Goal: Information Seeking & Learning: Learn about a topic

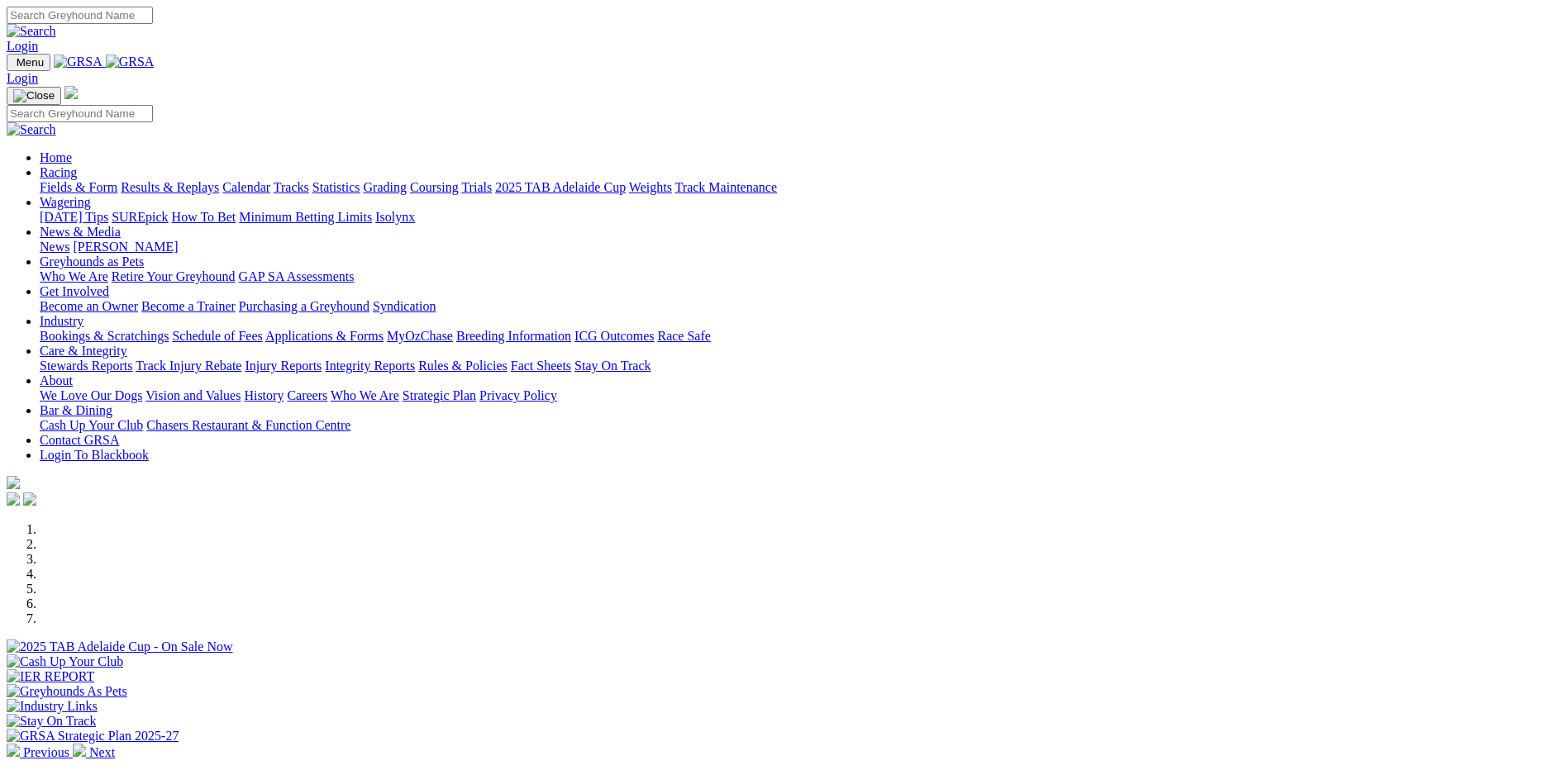
scroll to position [496, 0]
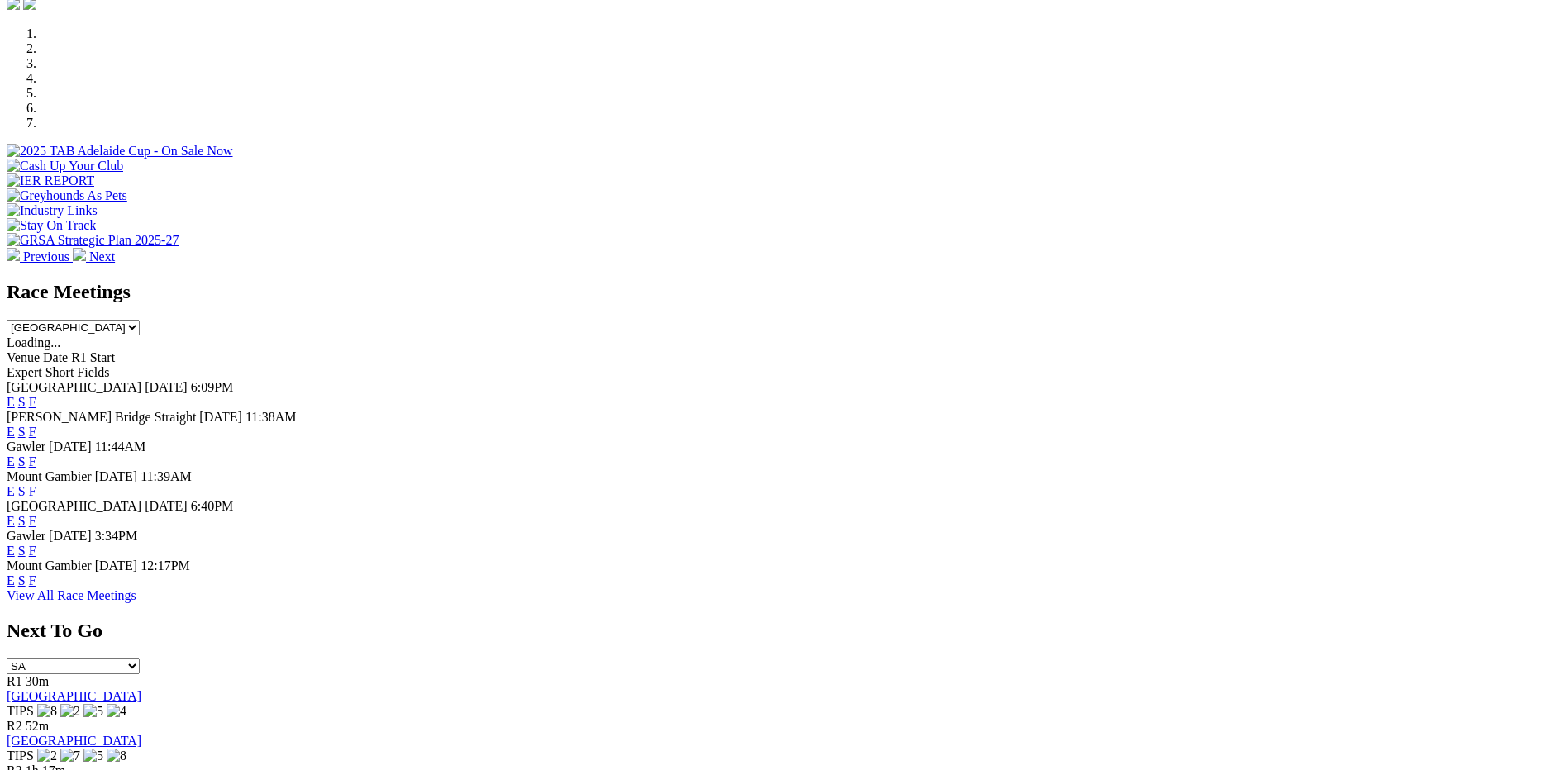
click at [36, 514] on link "F" at bounding box center [33, 521] width 8 height 14
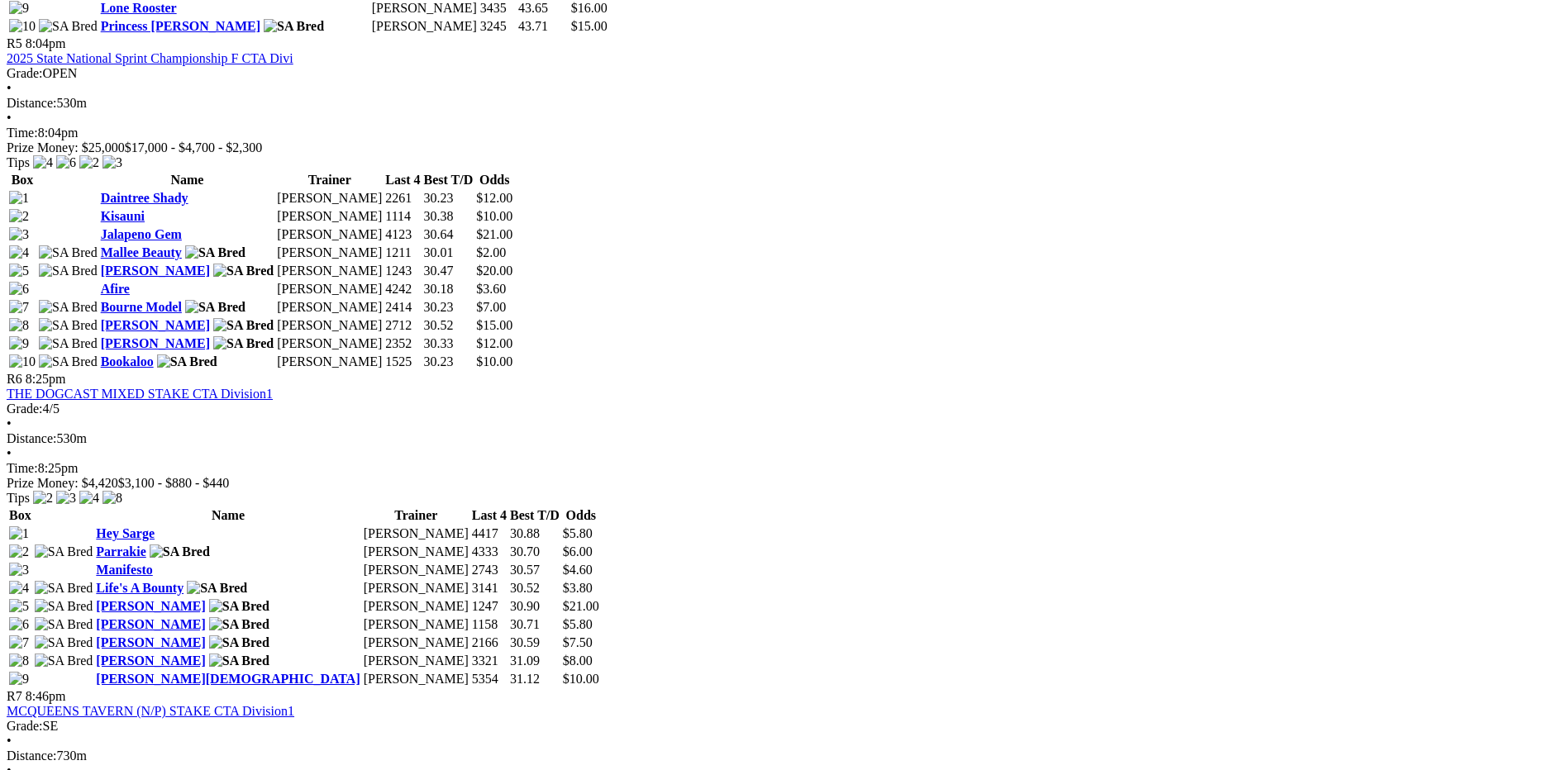
scroll to position [1983, 0]
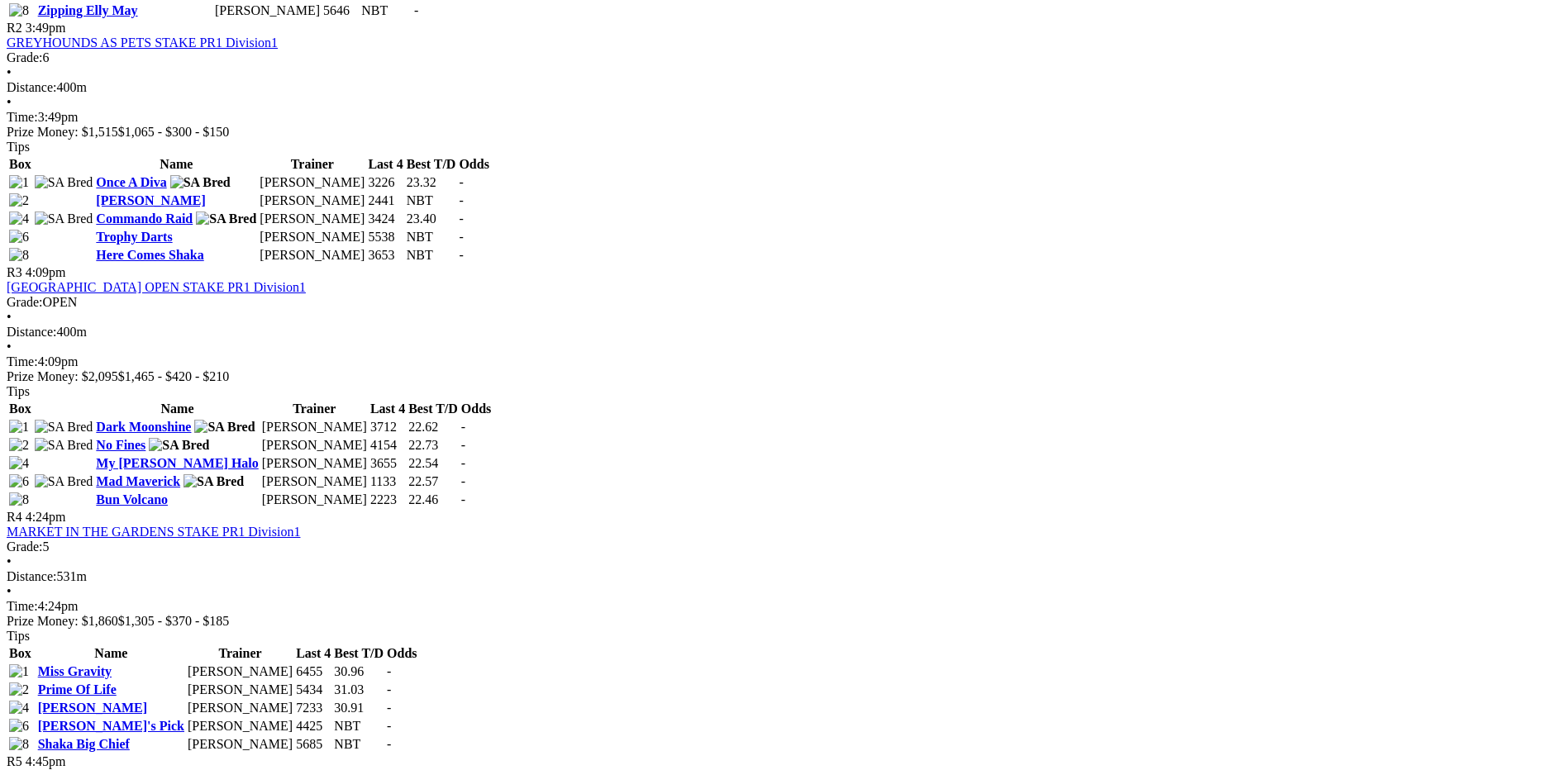
scroll to position [1404, 0]
